Goal: Information Seeking & Learning: Learn about a topic

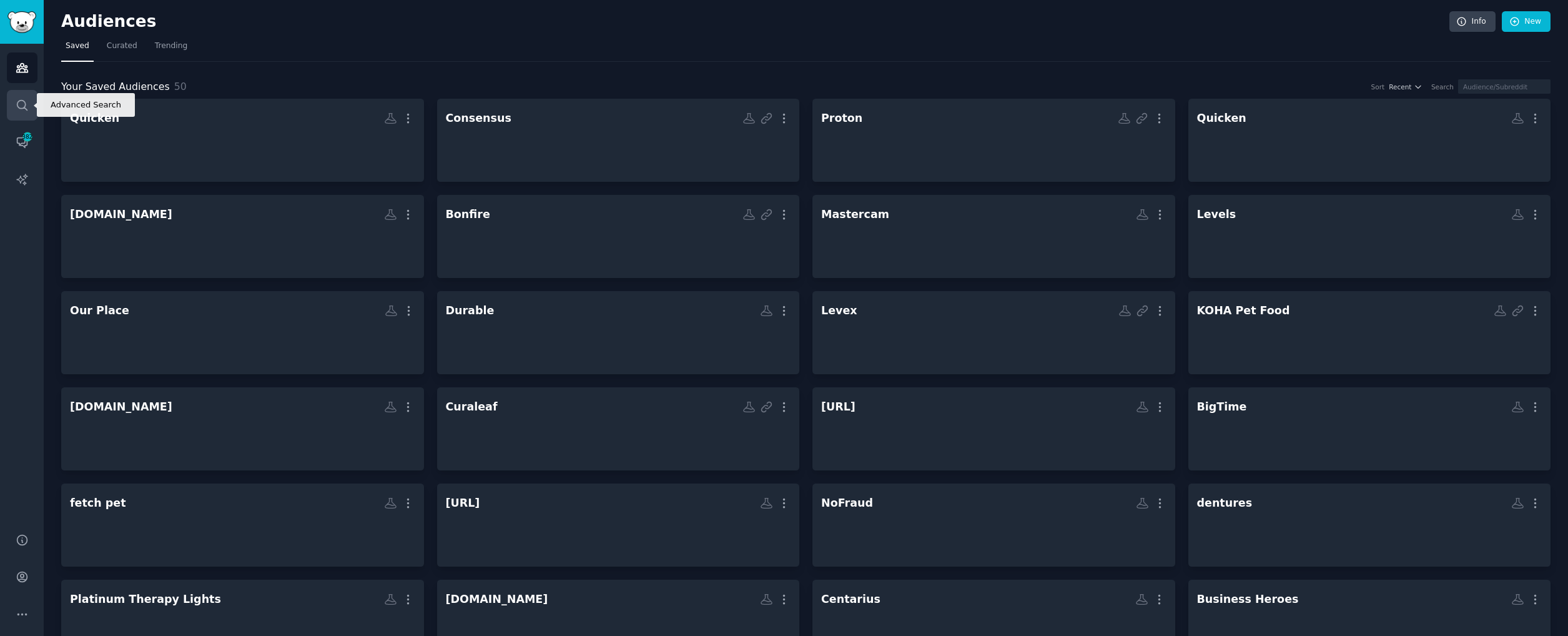
click at [25, 113] on link "Search" at bounding box center [22, 105] width 31 height 31
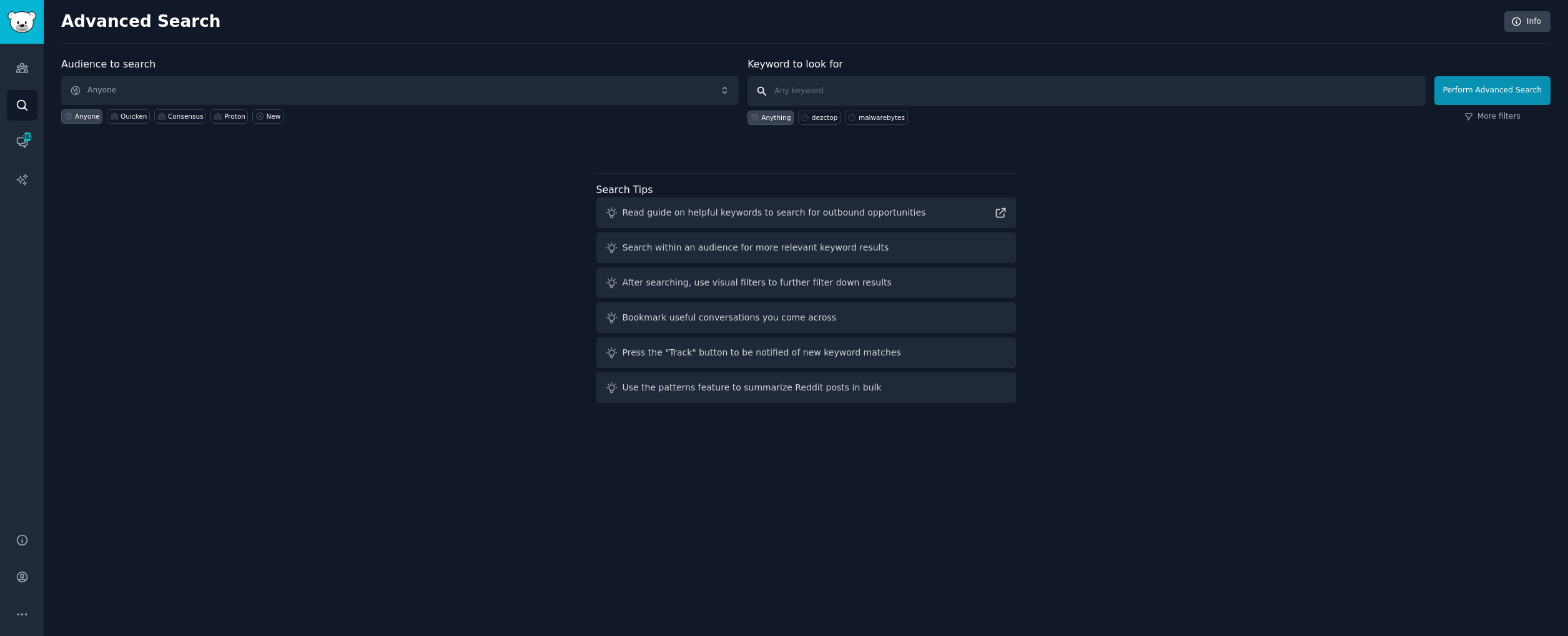
click at [1011, 94] on input "text" at bounding box center [1086, 91] width 678 height 30
type input "perfume"
click button "Perform Advanced Search" at bounding box center [1493, 90] width 117 height 29
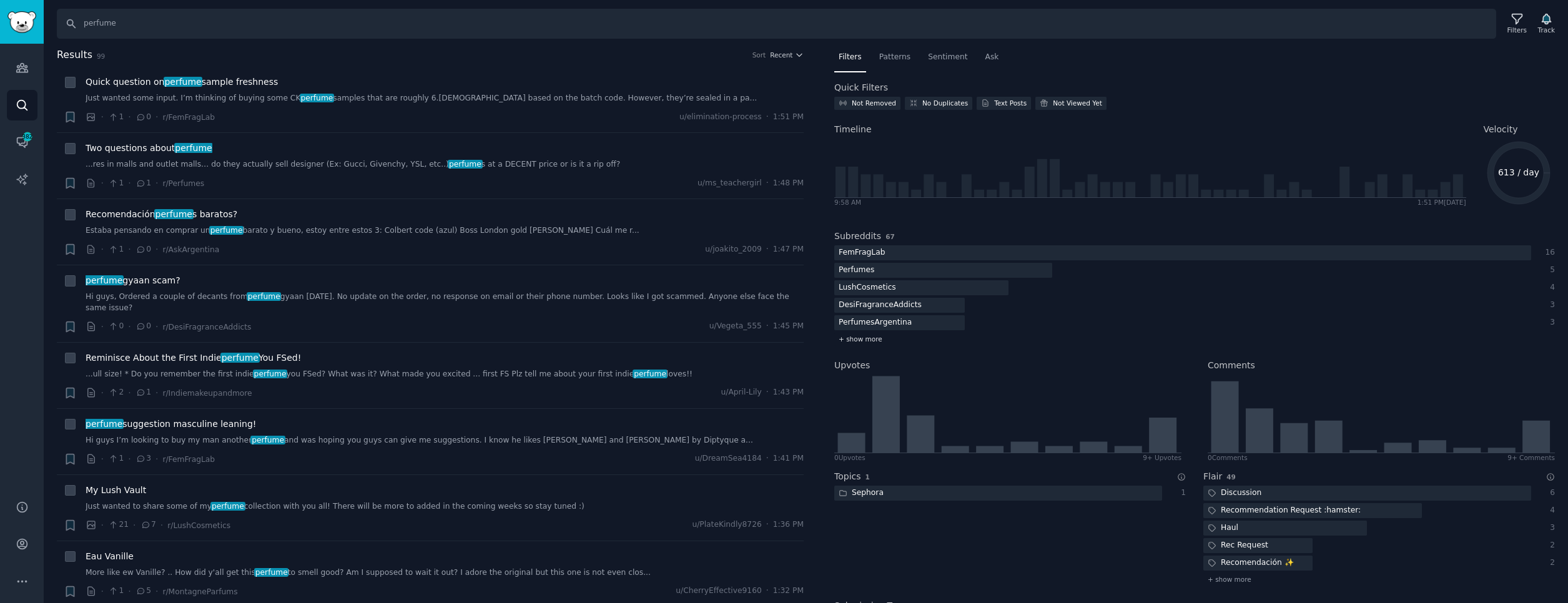
click at [855, 342] on span "+ show more" at bounding box center [860, 339] width 43 height 9
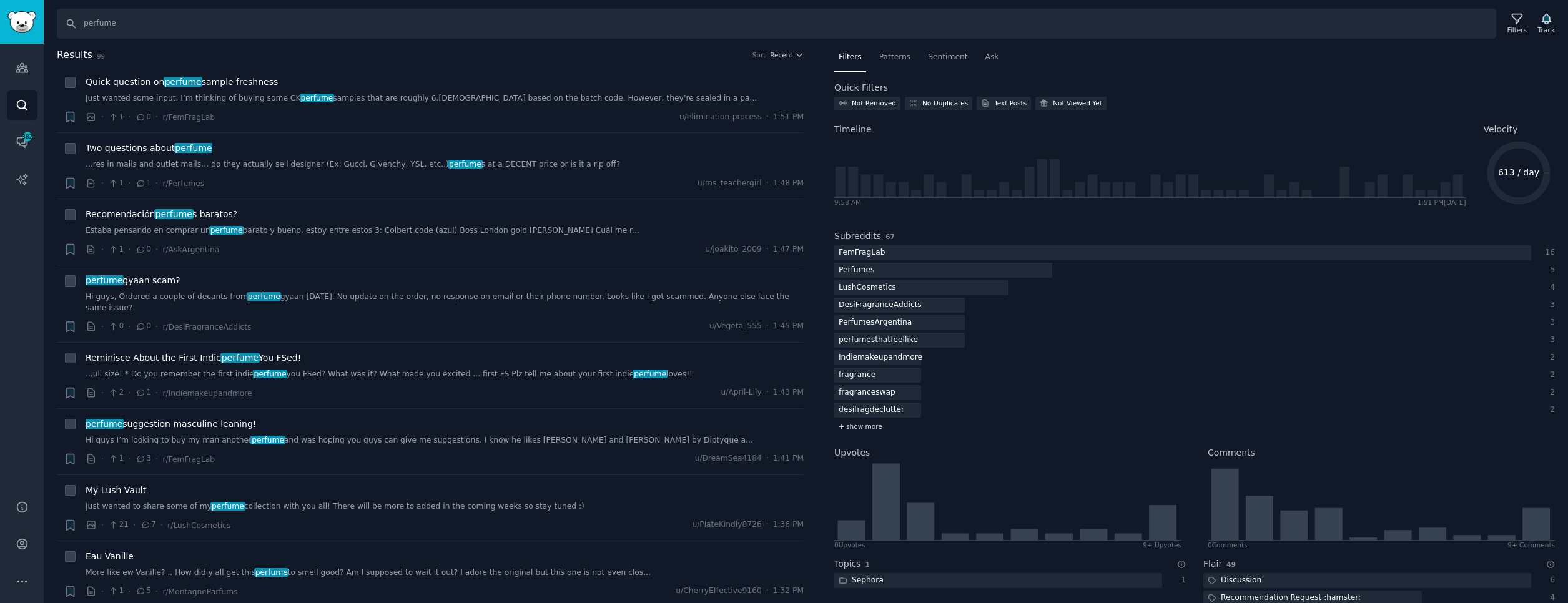
click at [858, 424] on span "+ show more" at bounding box center [860, 426] width 43 height 9
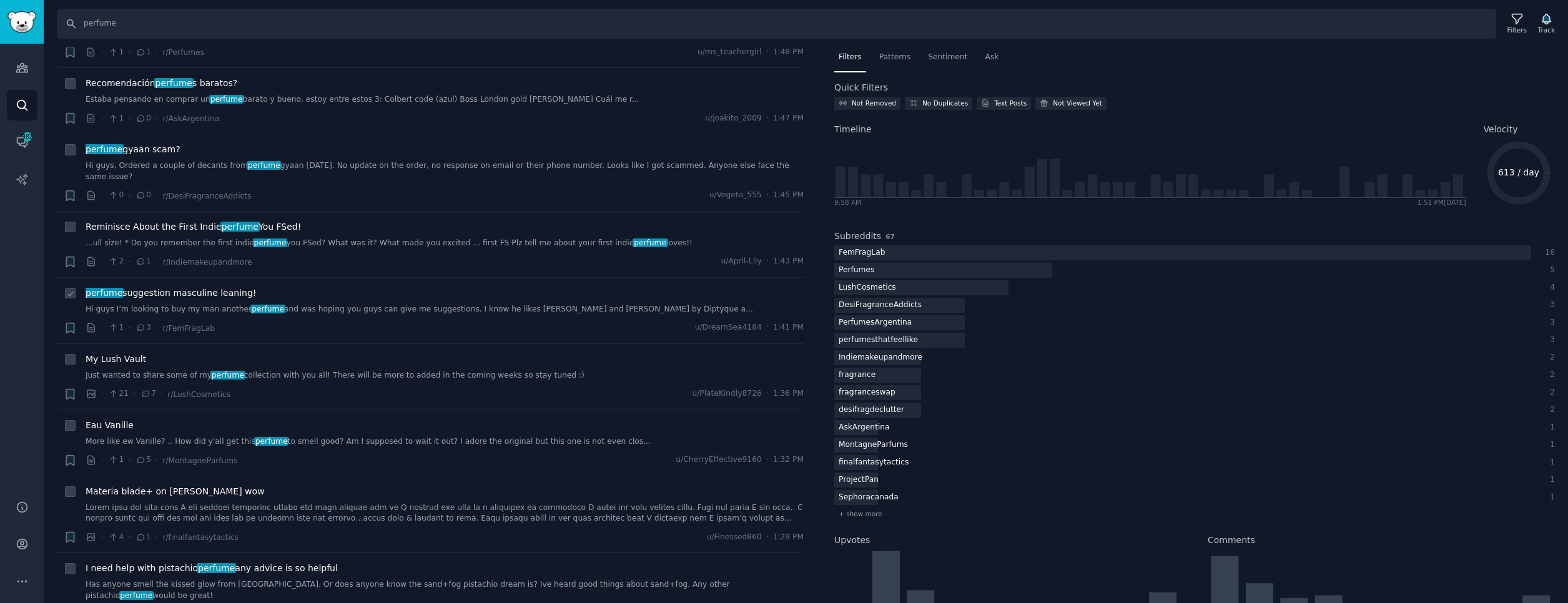
scroll to position [366, 0]
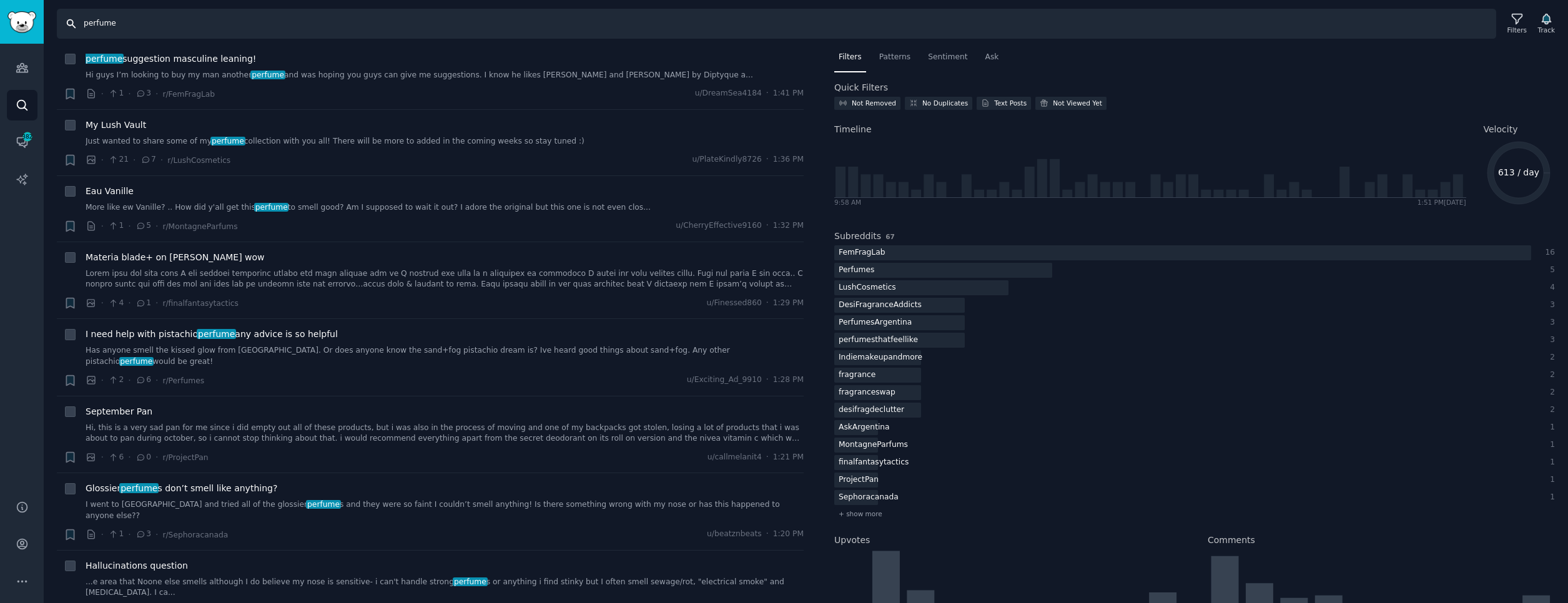
click at [113, 26] on input "perfume" at bounding box center [776, 24] width 1440 height 30
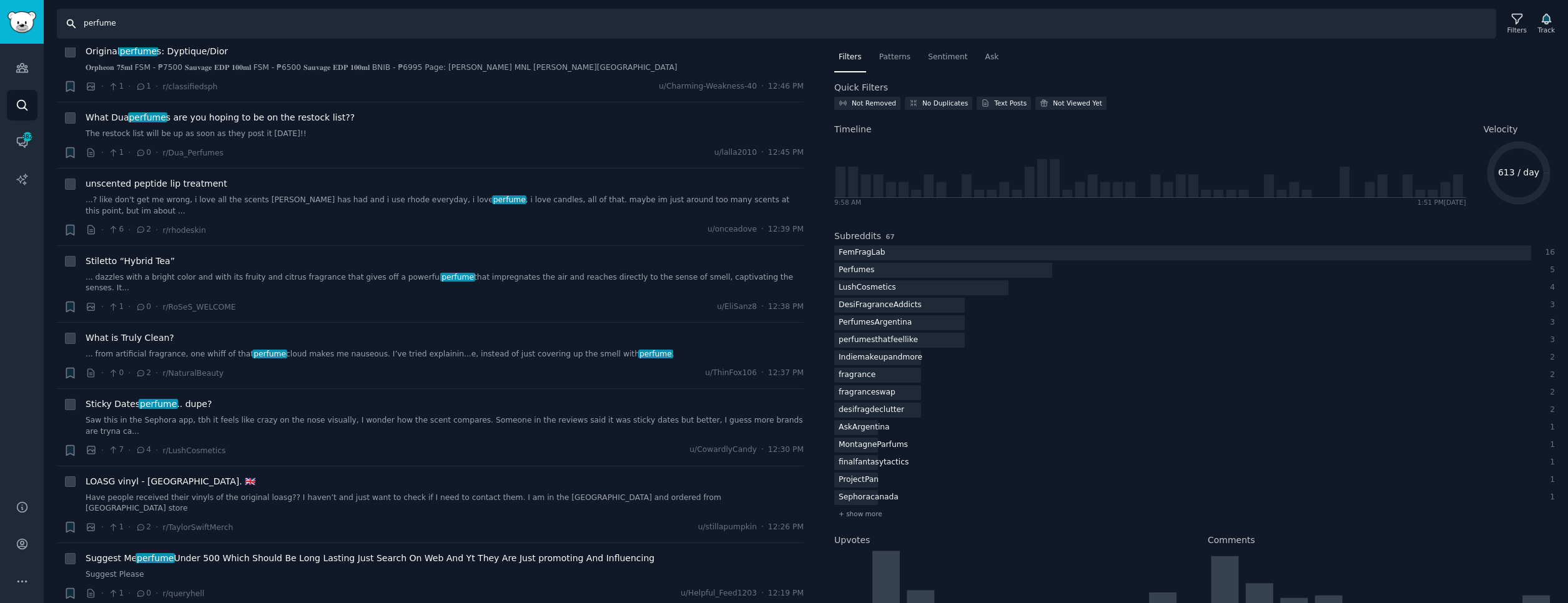
scroll to position [1776, 0]
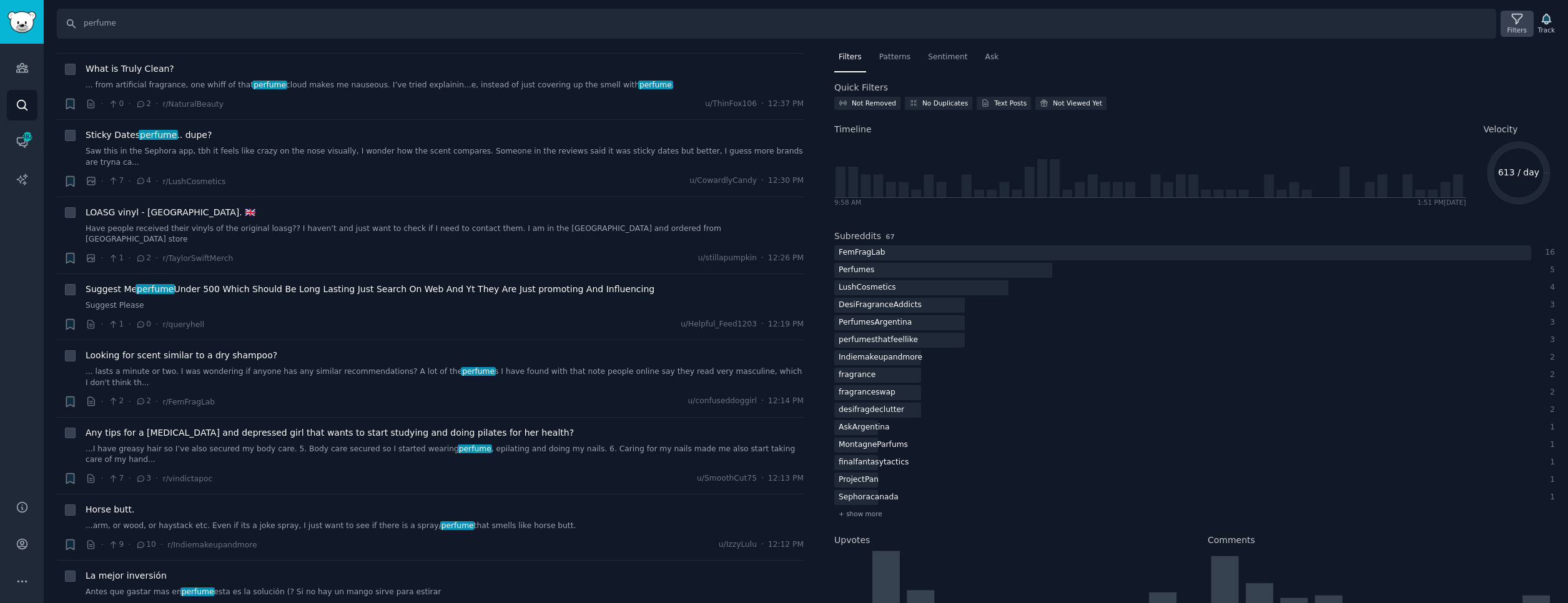
click at [1511, 24] on icon at bounding box center [1517, 19] width 13 height 13
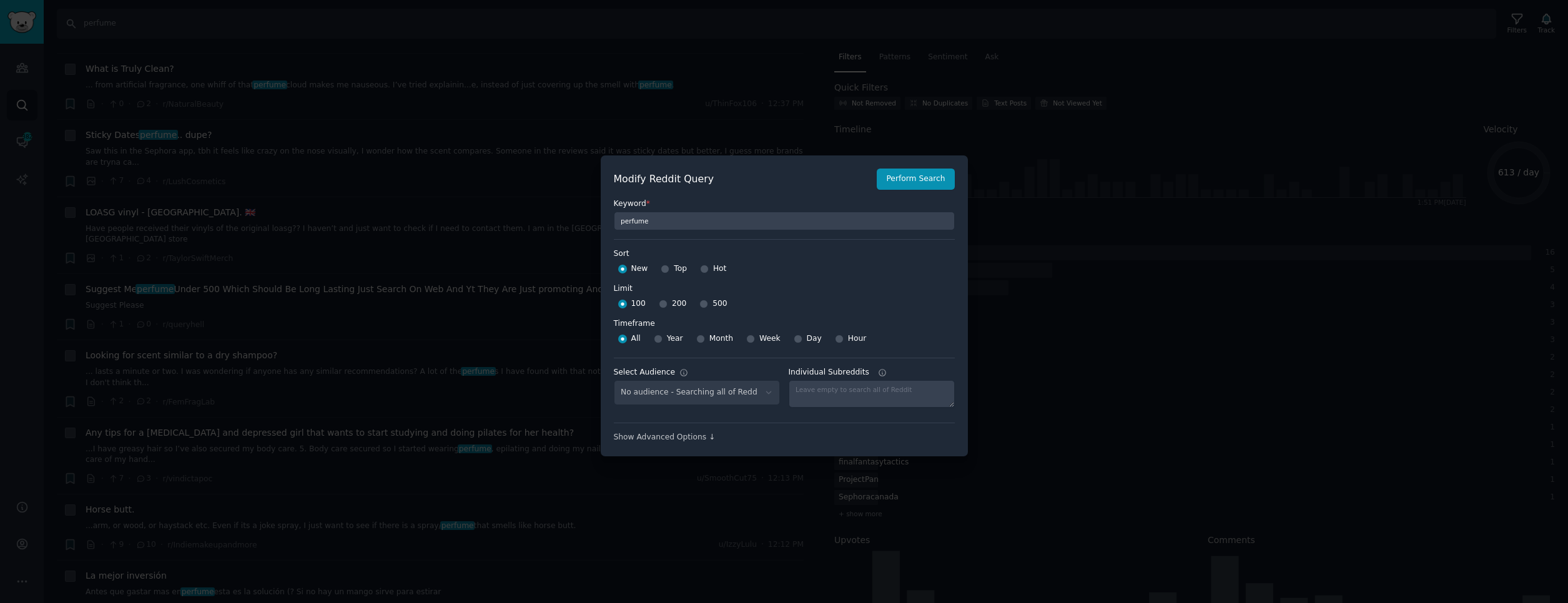
scroll to position [9, 0]
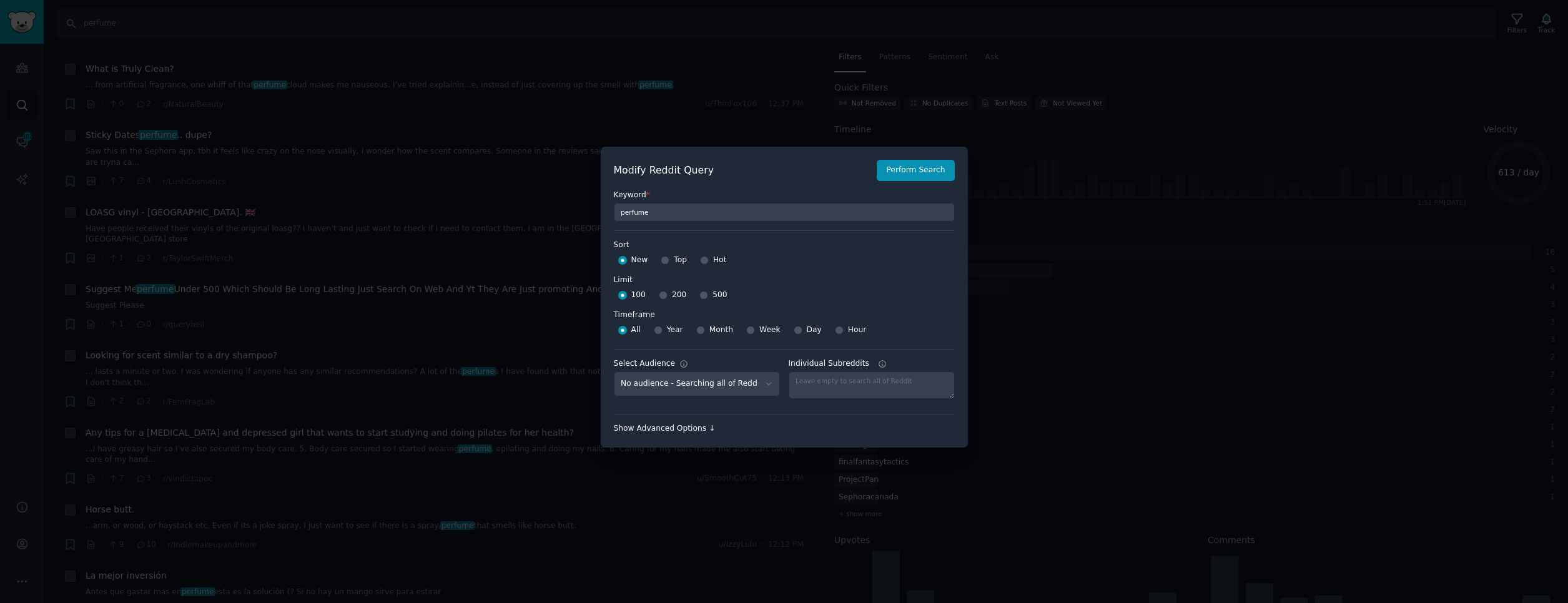
click at [687, 429] on div "Show Advanced Options ↓" at bounding box center [784, 428] width 341 height 11
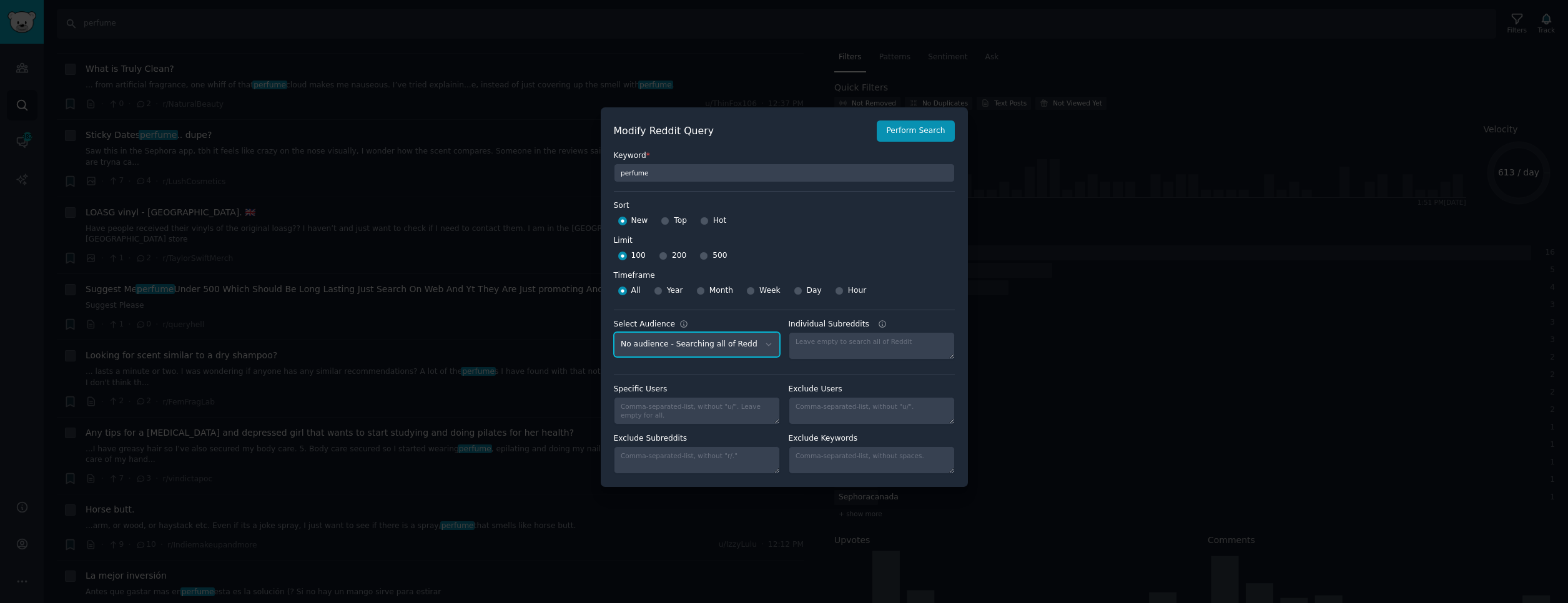
click at [687, 343] on select "No audience - Searching all of Reddit [DOMAIN_NAME] - 5 Subreddits Curaleaf - 5…" at bounding box center [697, 344] width 166 height 26
click at [1097, 225] on div at bounding box center [784, 301] width 1568 height 603
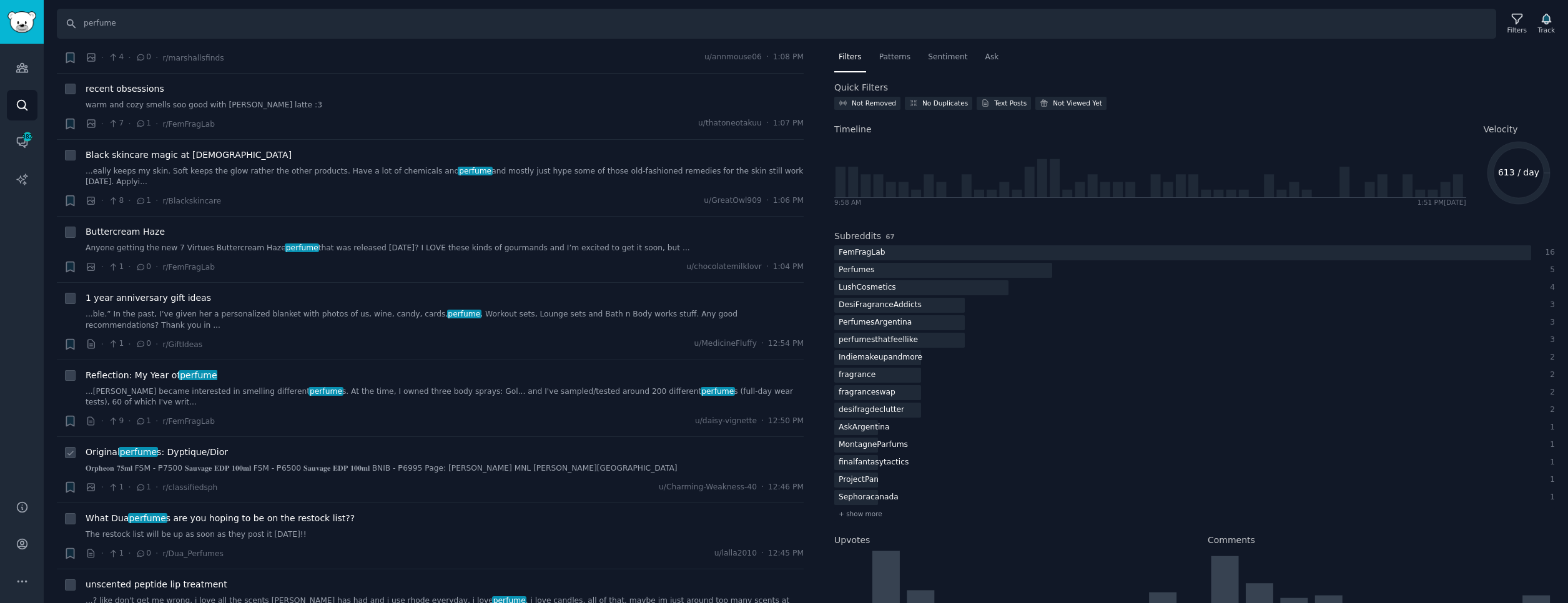
scroll to position [0, 0]
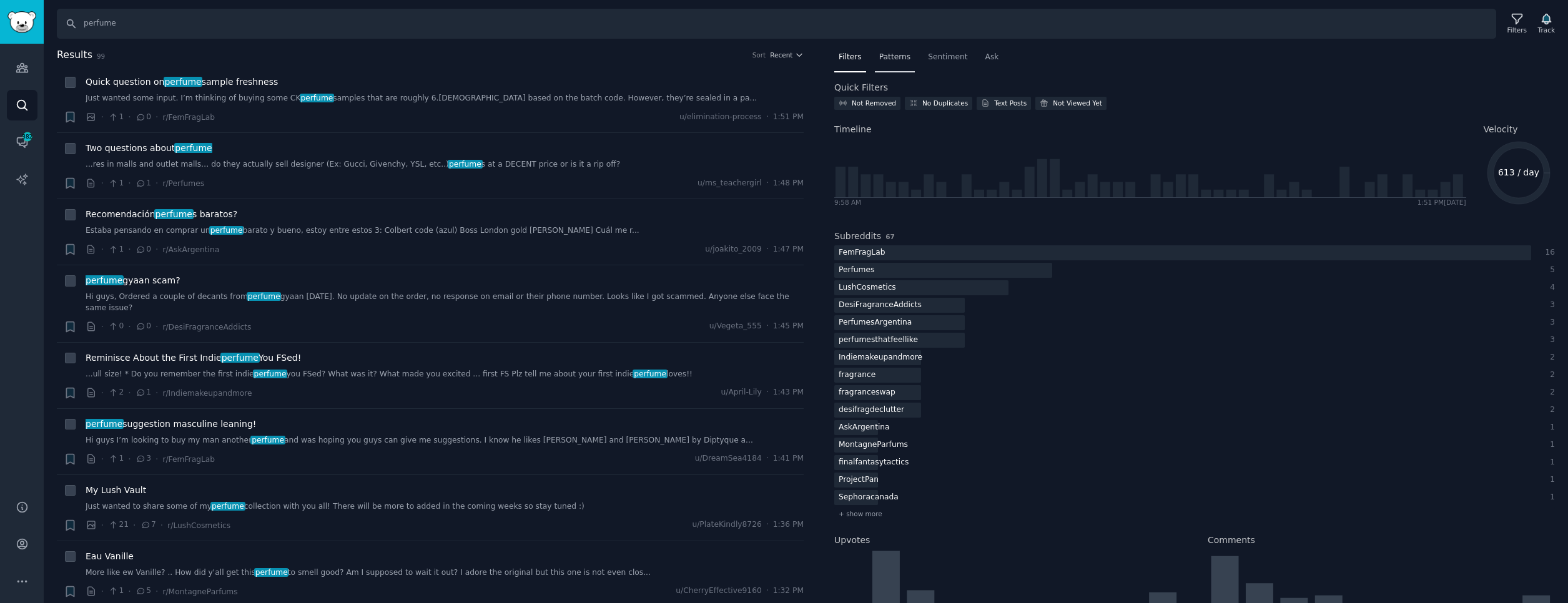
click at [903, 58] on span "Patterns" at bounding box center [894, 57] width 31 height 11
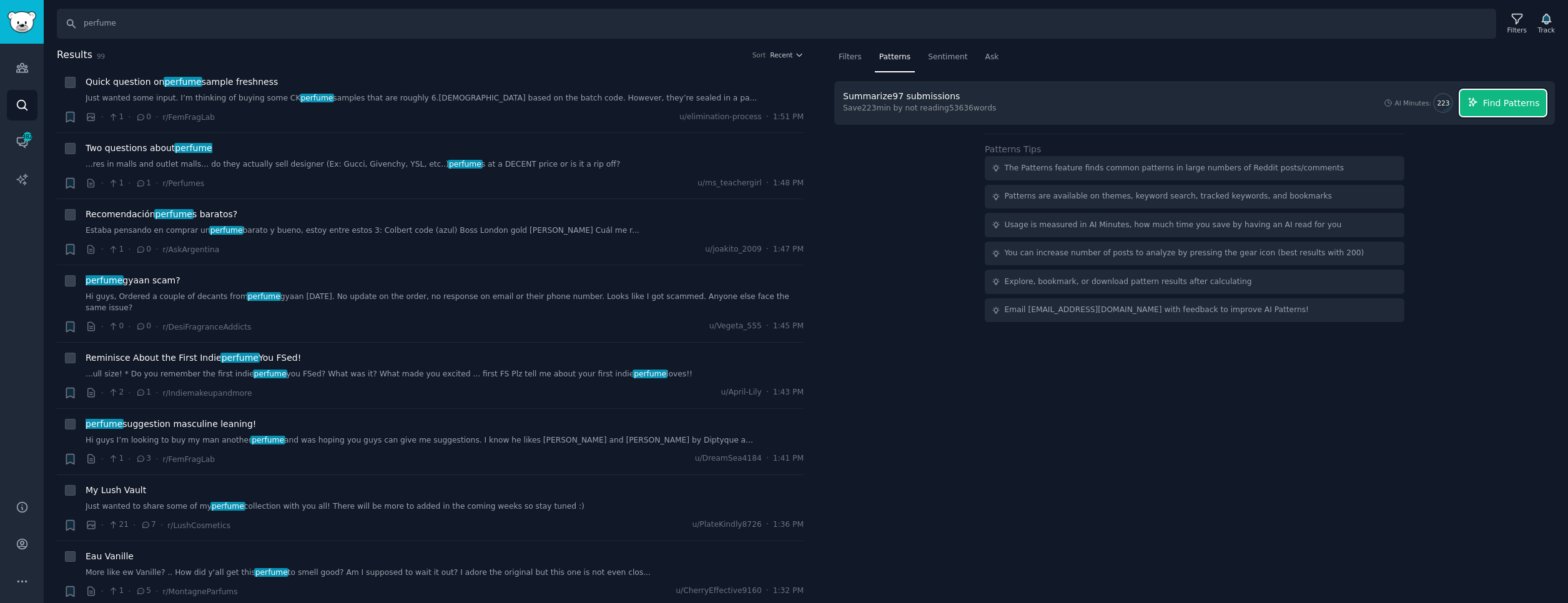
click at [1511, 103] on span "Find Patterns" at bounding box center [1511, 103] width 57 height 13
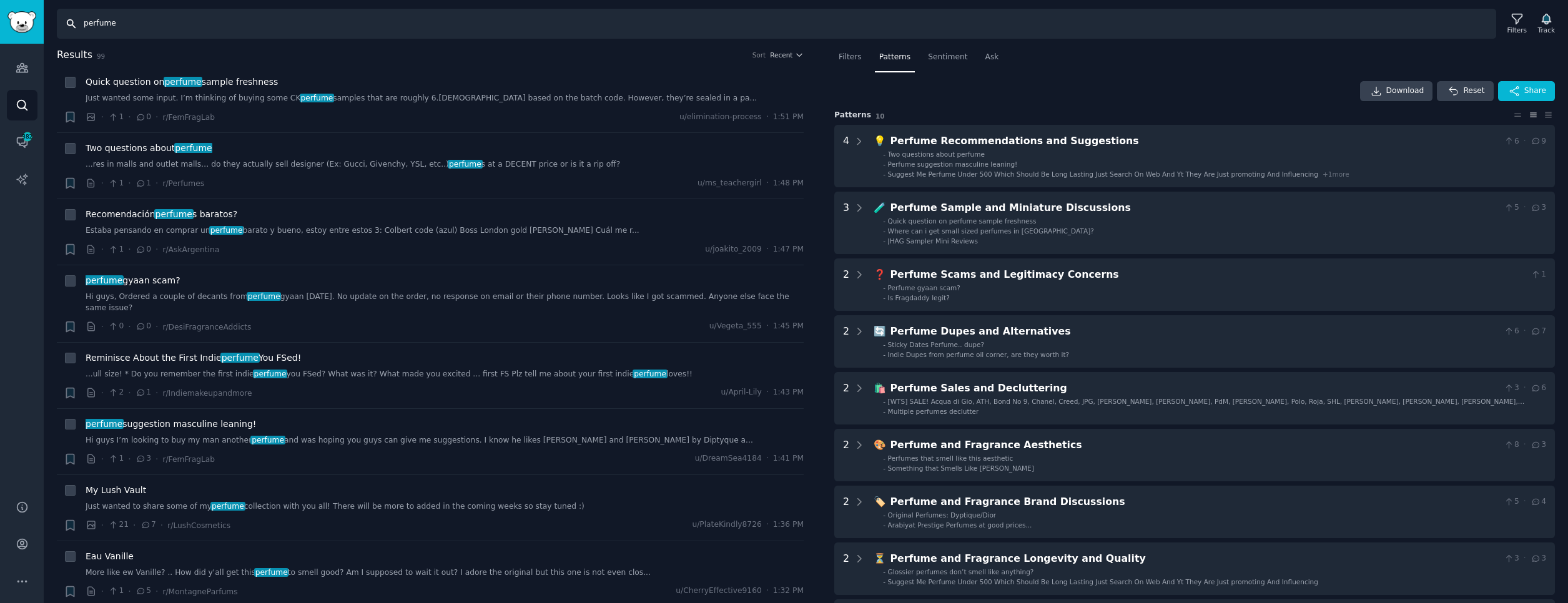
click at [379, 31] on input "perfume" at bounding box center [776, 24] width 1440 height 30
click at [92, 25] on input "perfume" at bounding box center [776, 24] width 1440 height 30
click at [110, 25] on input "perfume" at bounding box center [776, 24] width 1440 height 30
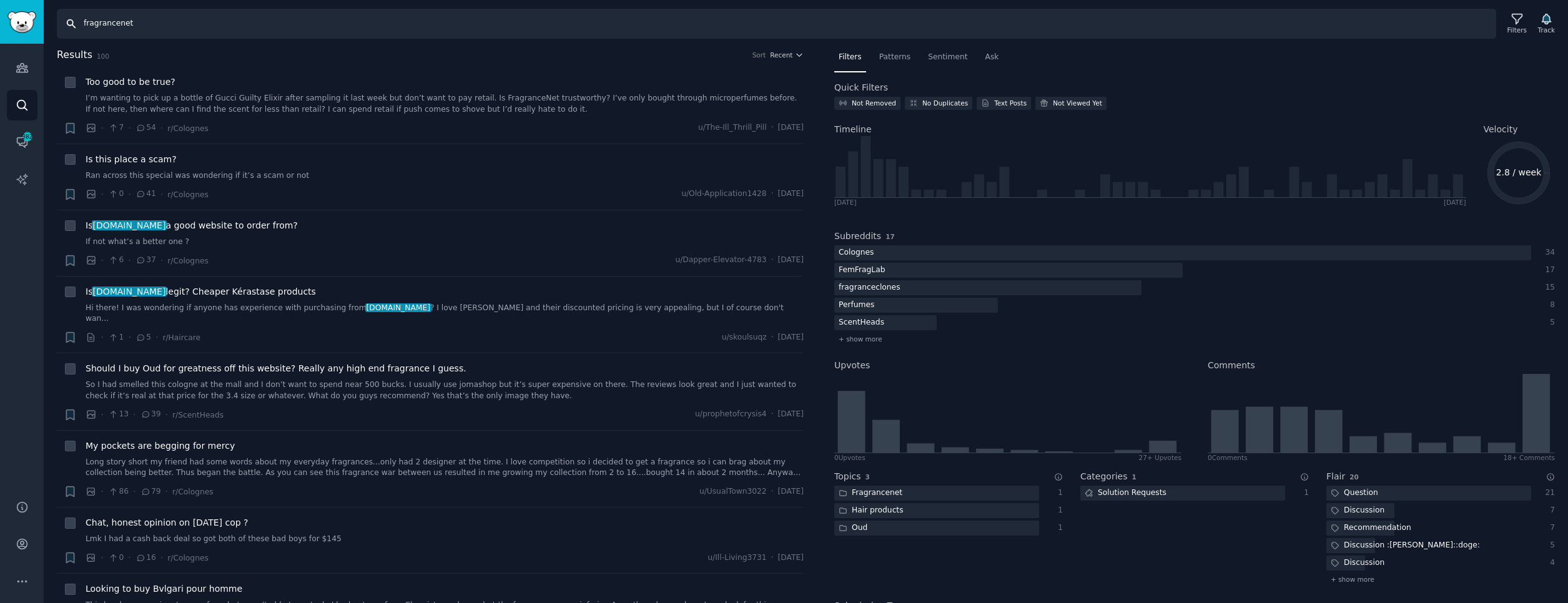
type input "fragrancenet"
